Goal: Navigation & Orientation: Find specific page/section

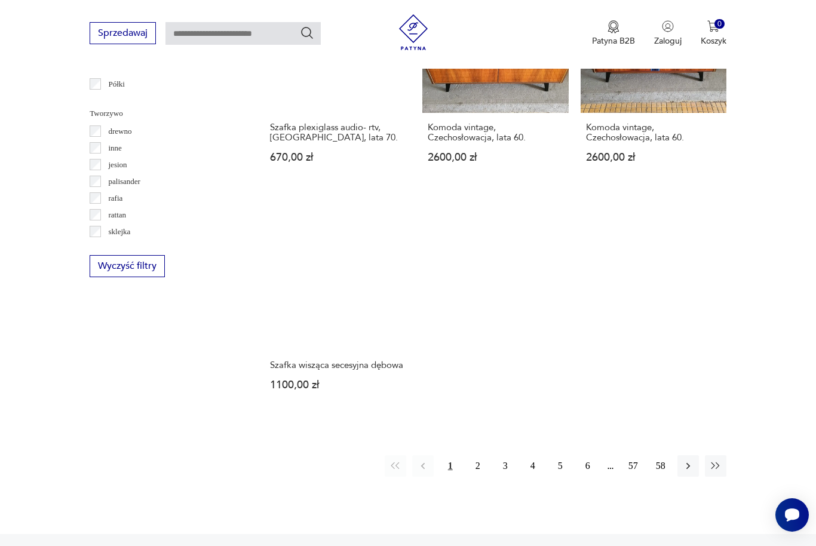
scroll to position [1613, 0]
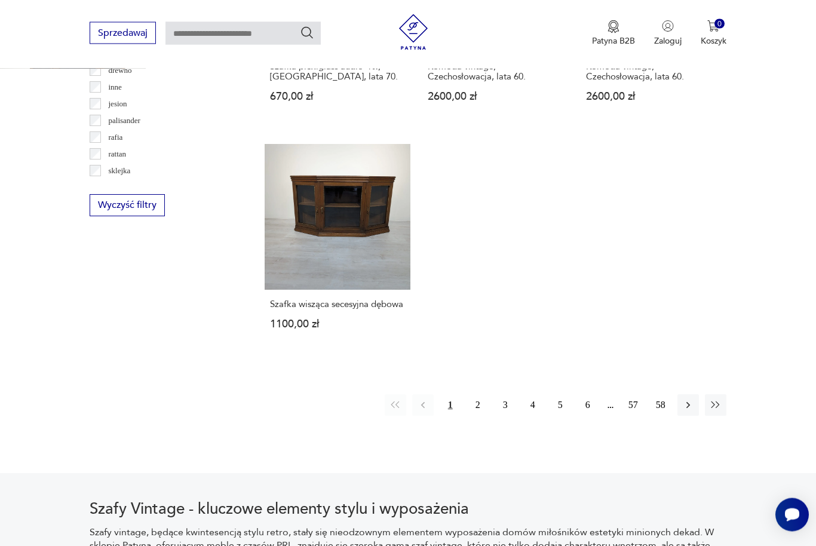
click at [711, 412] on icon "button" at bounding box center [716, 406] width 12 height 12
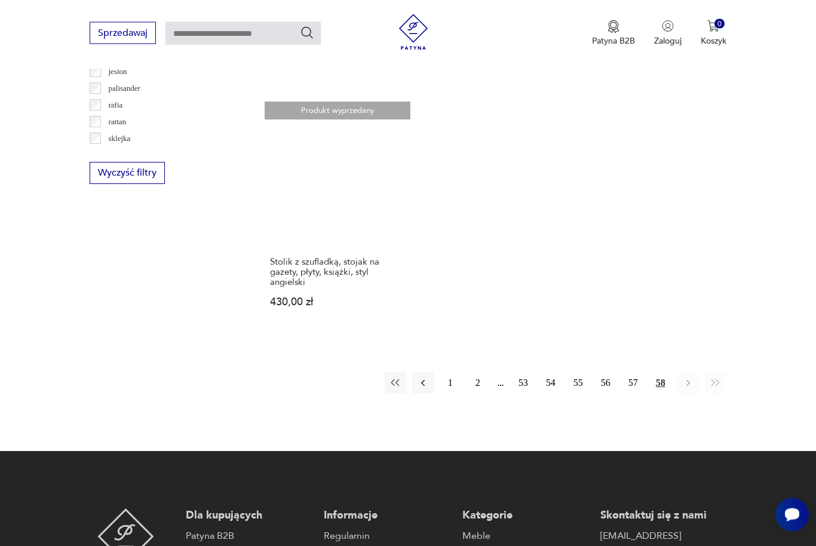
scroll to position [1644, 0]
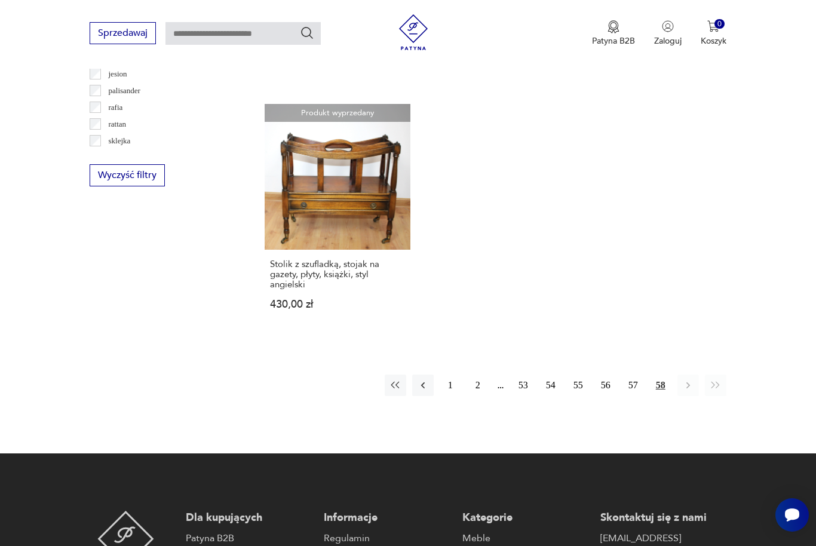
click at [482, 396] on button "2" at bounding box center [478, 386] width 22 height 22
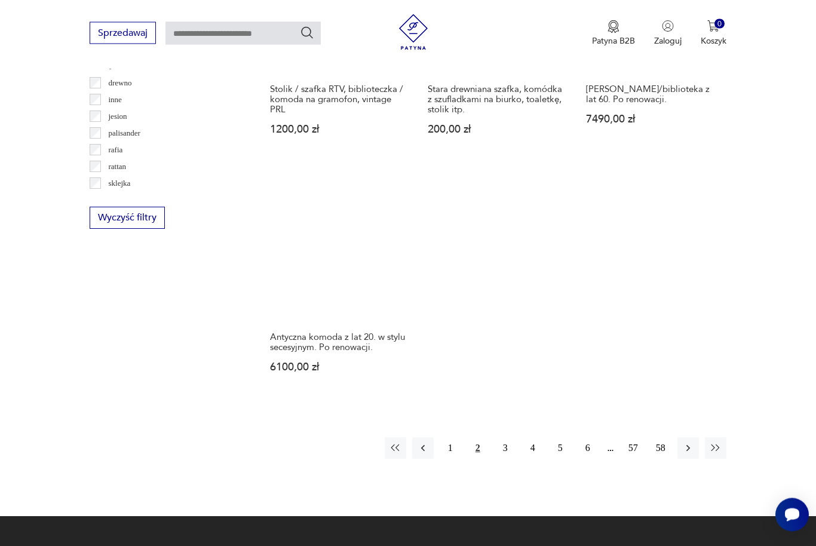
scroll to position [1622, 0]
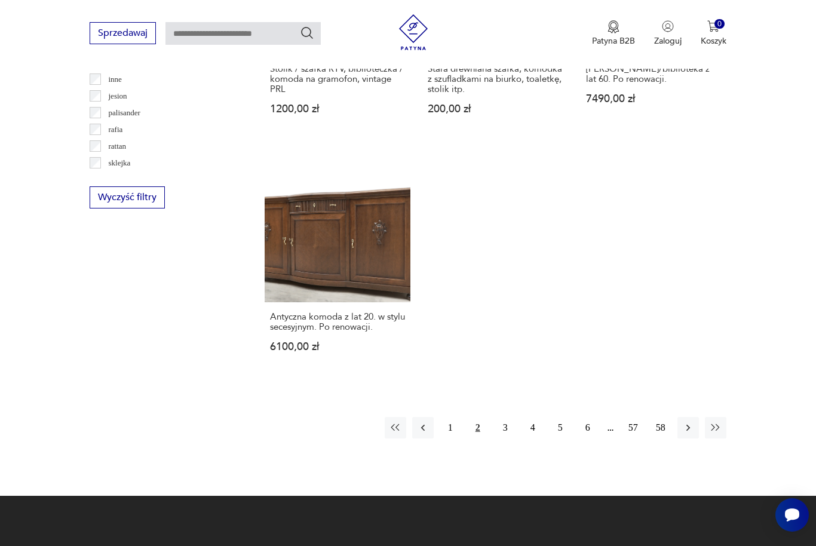
click at [503, 439] on button "3" at bounding box center [506, 428] width 22 height 22
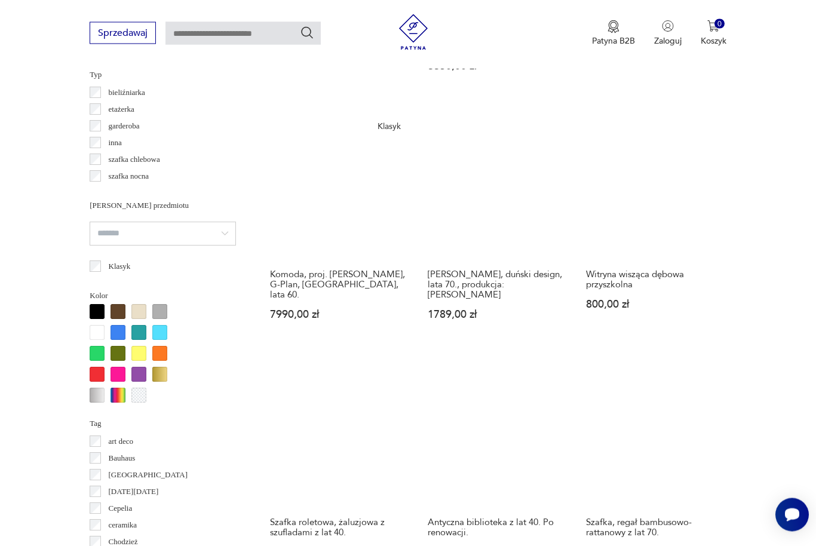
scroll to position [924, 0]
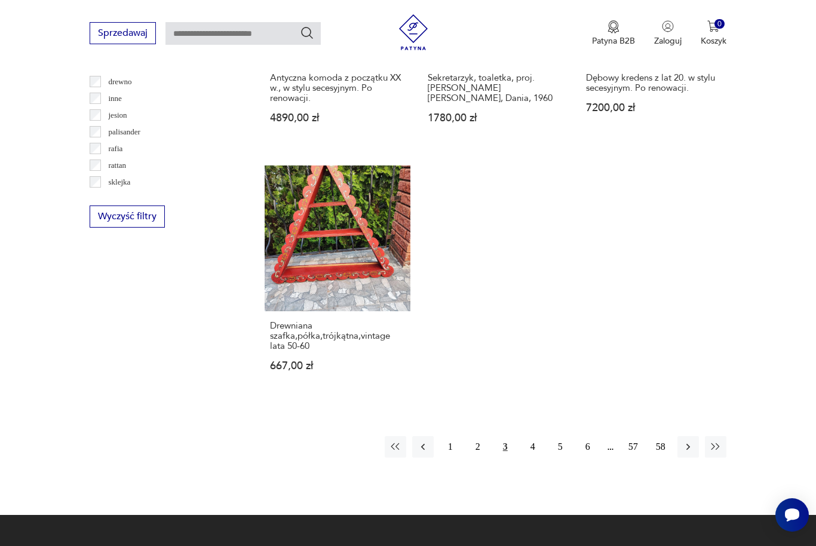
click at [534, 458] on button "4" at bounding box center [533, 447] width 22 height 22
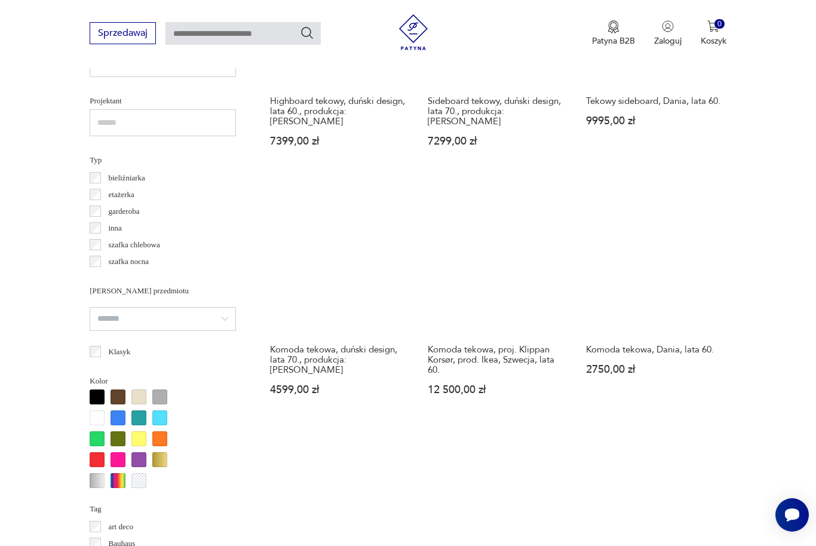
scroll to position [838, 0]
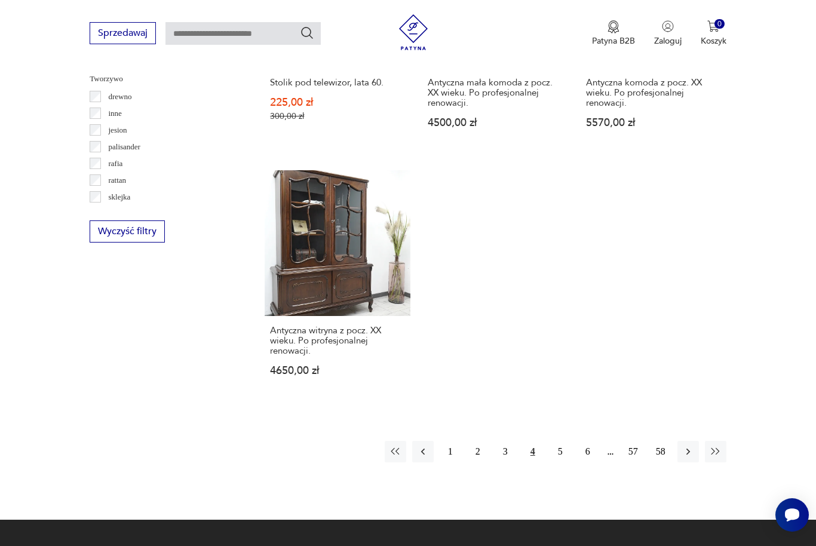
click at [554, 462] on button "5" at bounding box center [561, 452] width 22 height 22
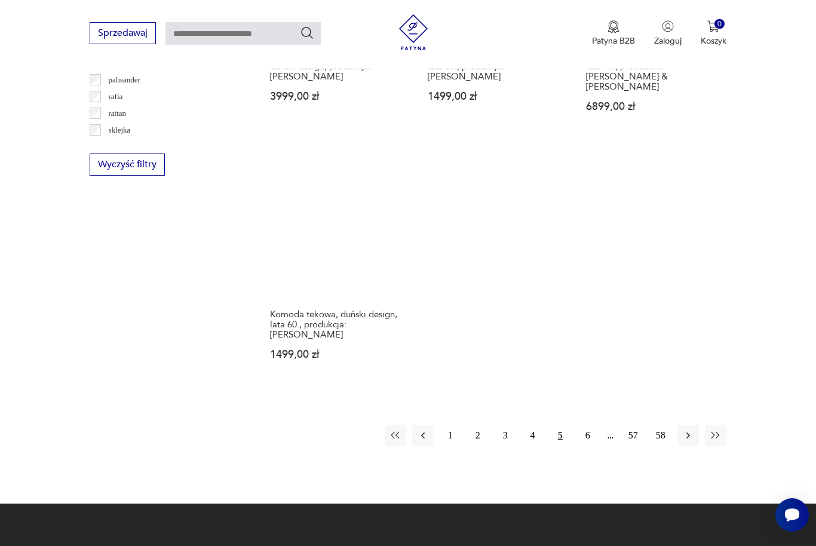
scroll to position [1656, 0]
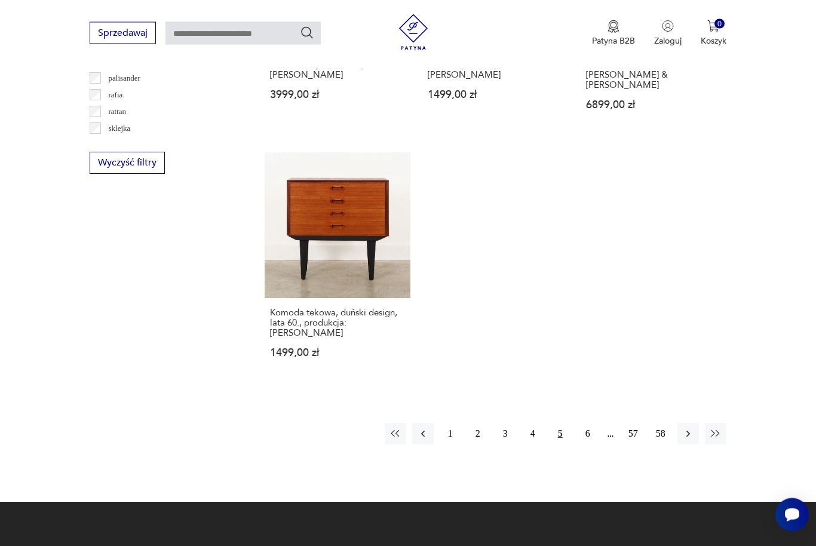
click at [581, 438] on button "6" at bounding box center [588, 435] width 22 height 22
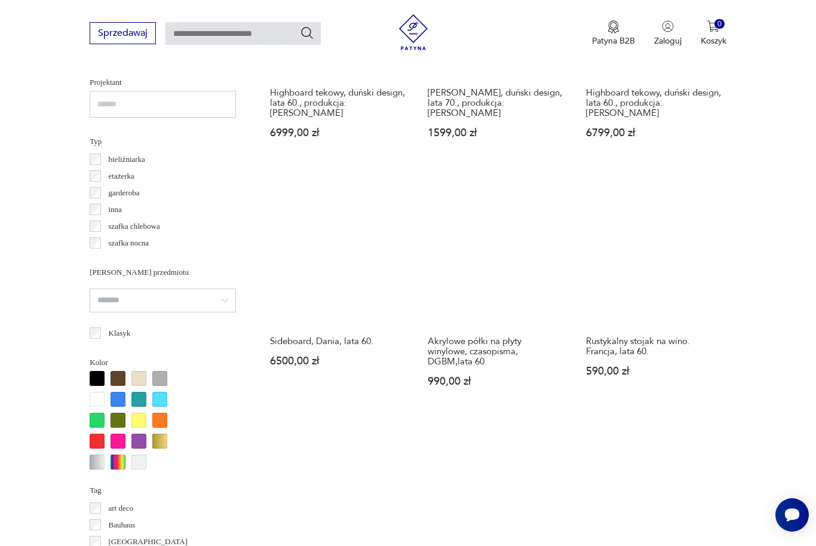
scroll to position [857, 0]
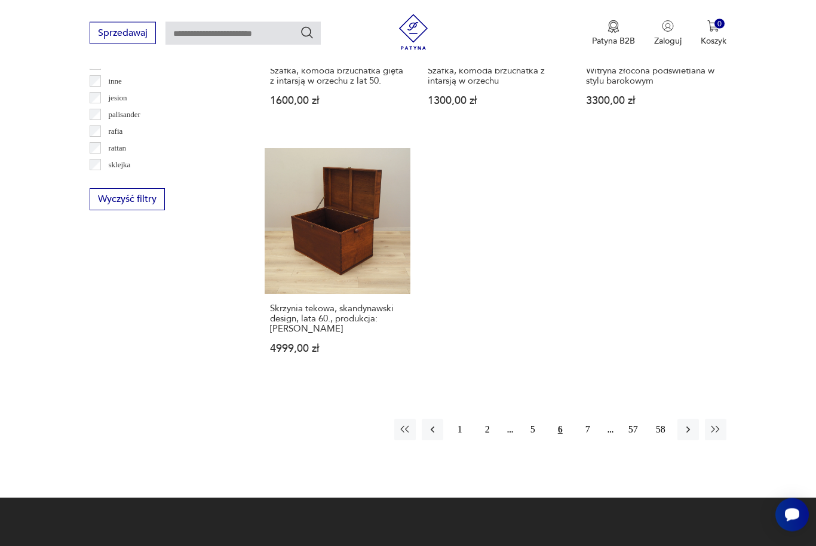
click at [586, 441] on button "7" at bounding box center [588, 430] width 22 height 22
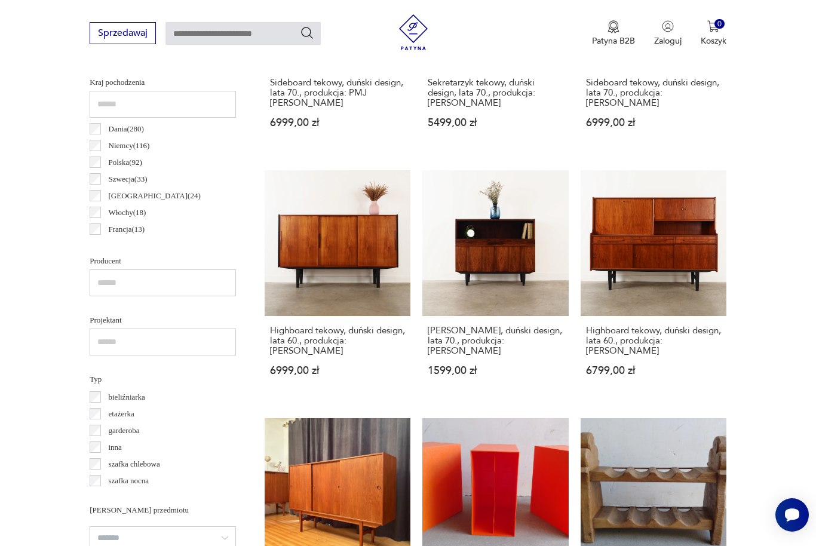
scroll to position [318, 0]
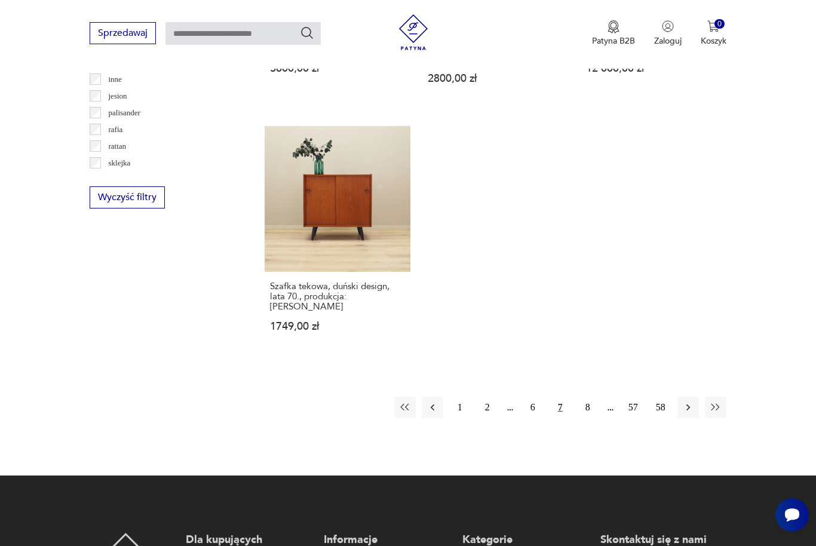
click at [589, 418] on button "8" at bounding box center [588, 408] width 22 height 22
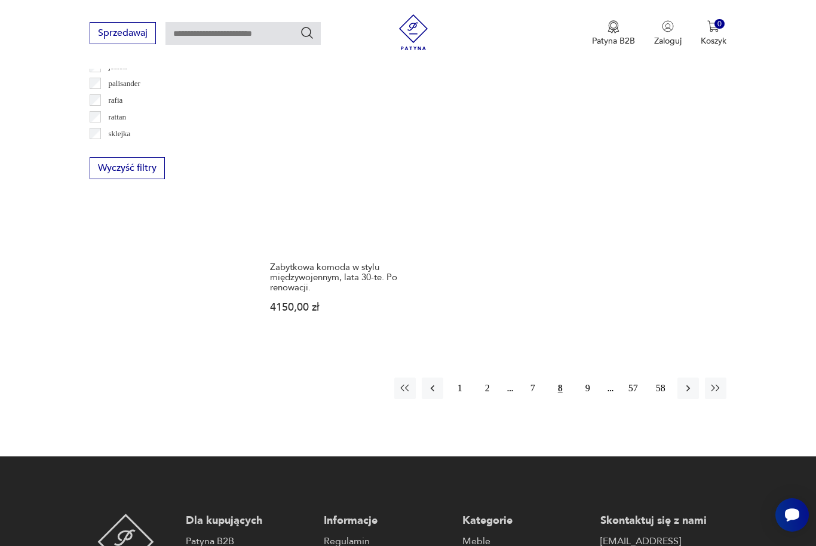
scroll to position [1674, 0]
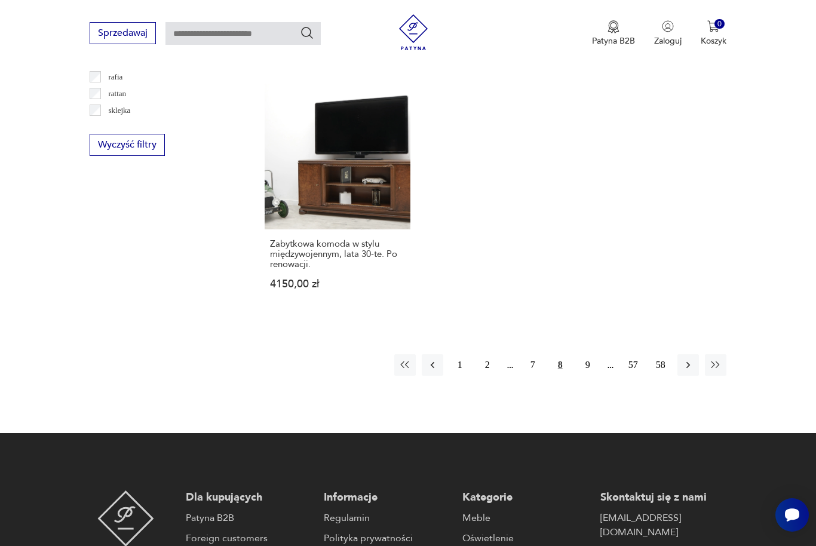
click at [590, 376] on button "9" at bounding box center [588, 365] width 22 height 22
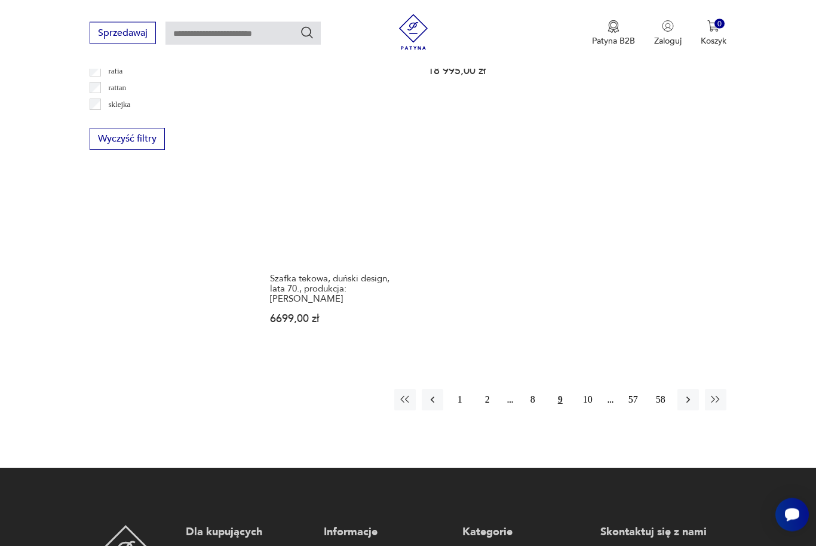
scroll to position [1680, 0]
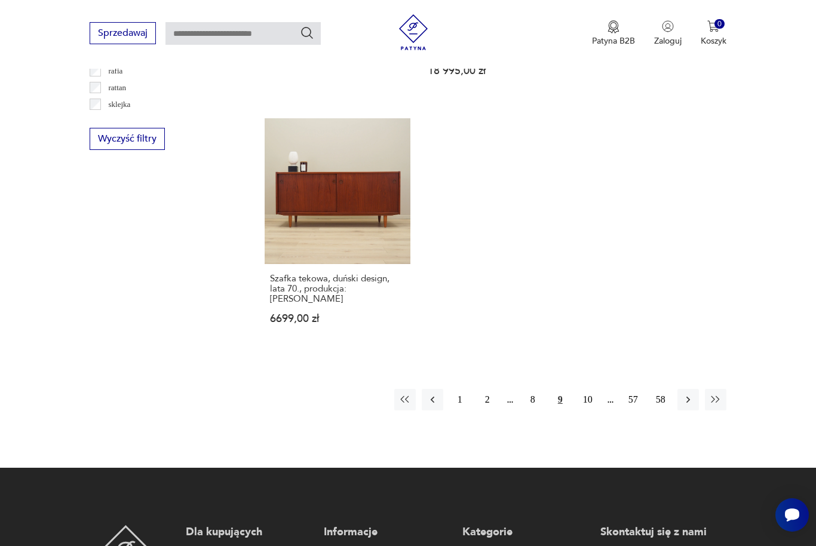
click at [590, 404] on button "10" at bounding box center [588, 400] width 22 height 22
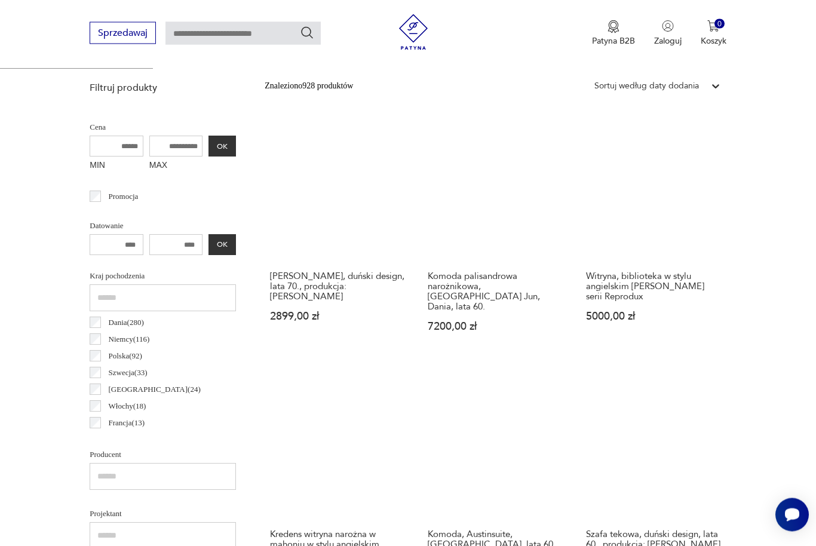
scroll to position [318, 0]
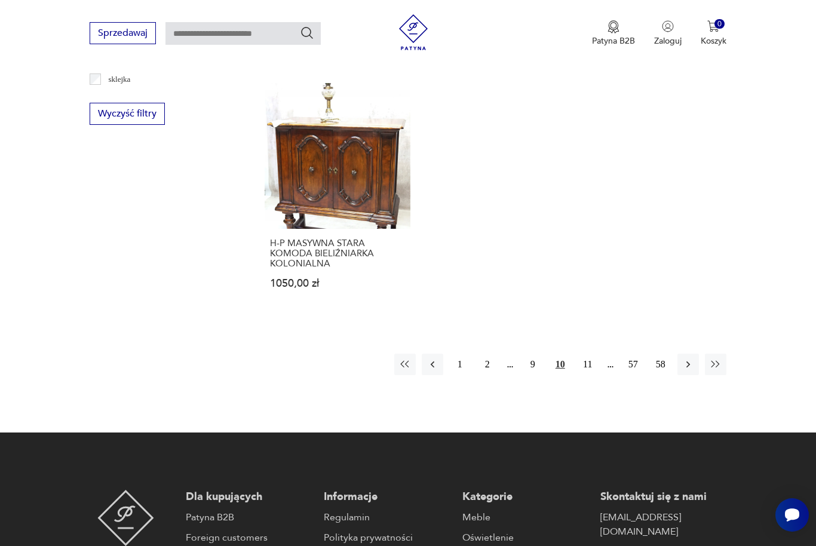
click at [592, 375] on button "11" at bounding box center [588, 365] width 22 height 22
